Goal: Complete application form

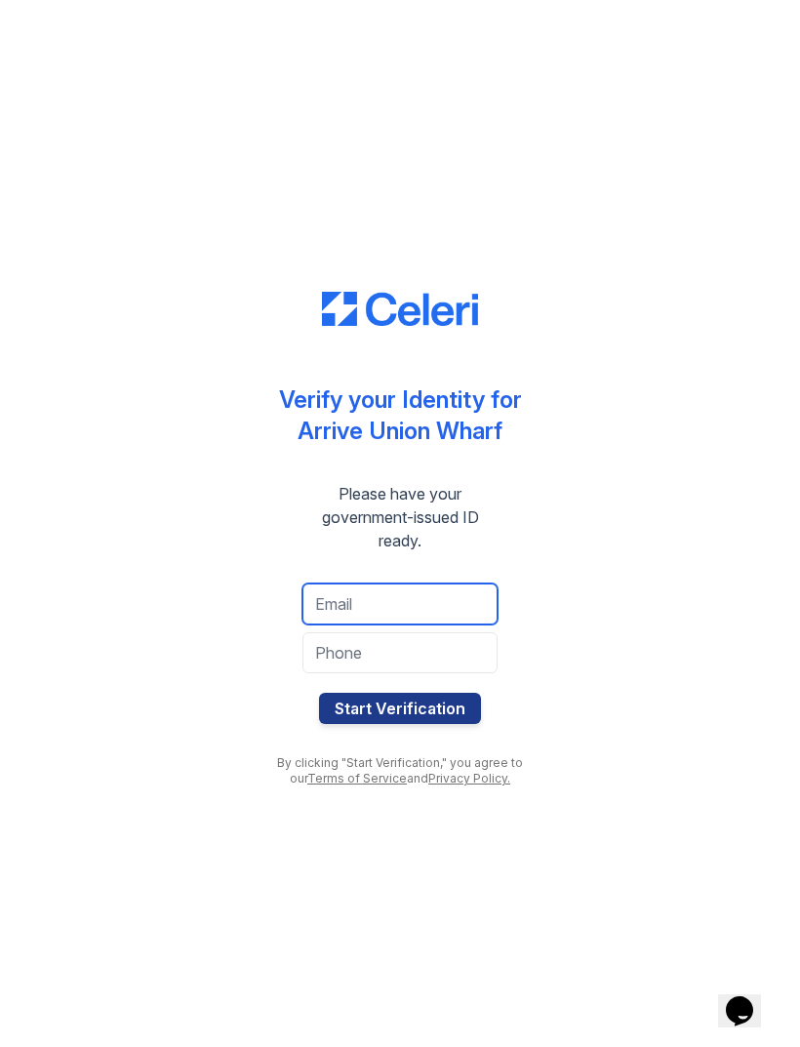
click at [377, 612] on input "email" at bounding box center [399, 603] width 195 height 41
type input "[EMAIL_ADDRESS][DOMAIN_NAME]"
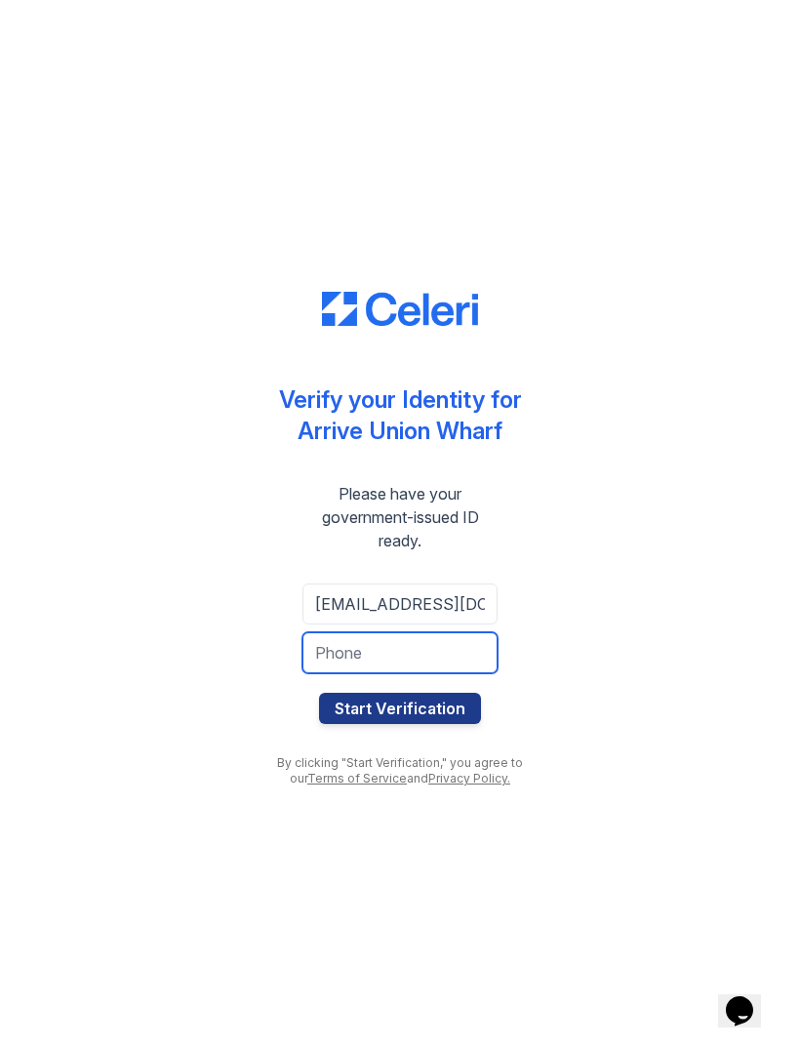
click at [458, 652] on input "tel" at bounding box center [399, 652] width 195 height 41
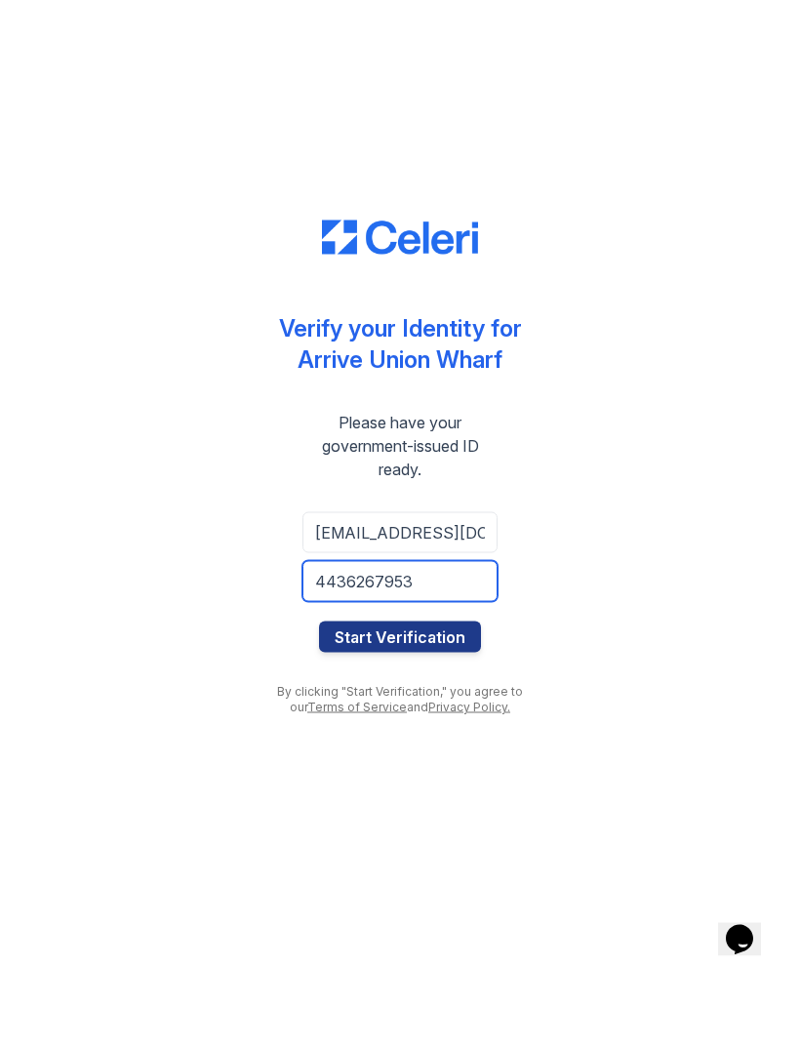
type input "4436267953"
click at [450, 693] on button "Start Verification" at bounding box center [400, 708] width 162 height 31
